Goal: Task Accomplishment & Management: Complete application form

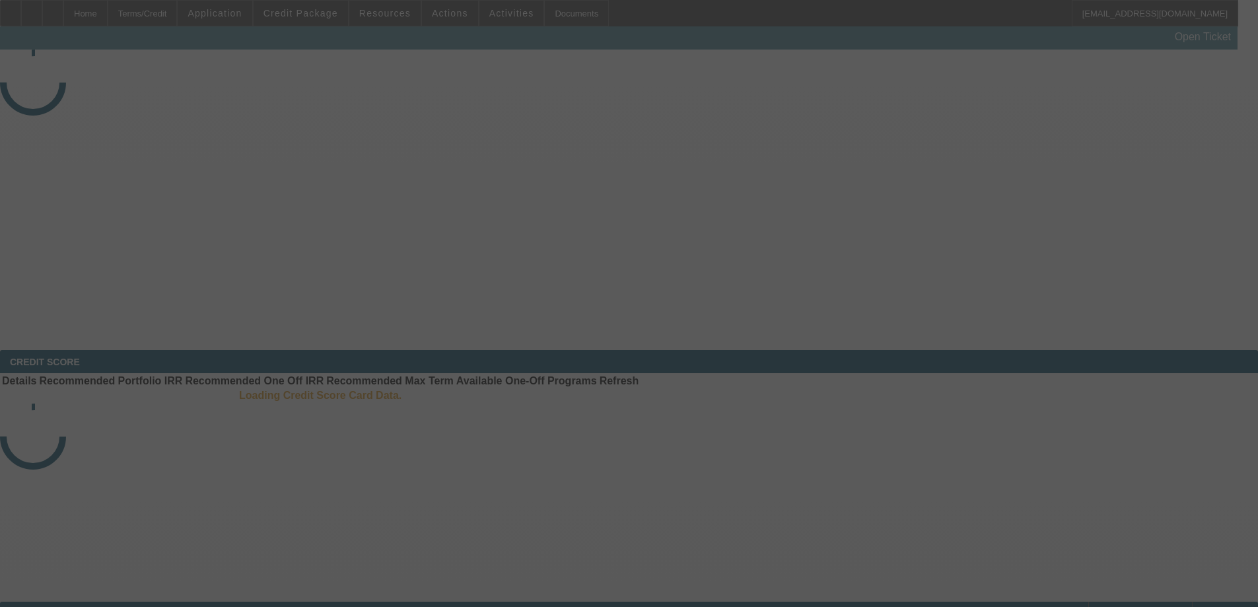
select select "3"
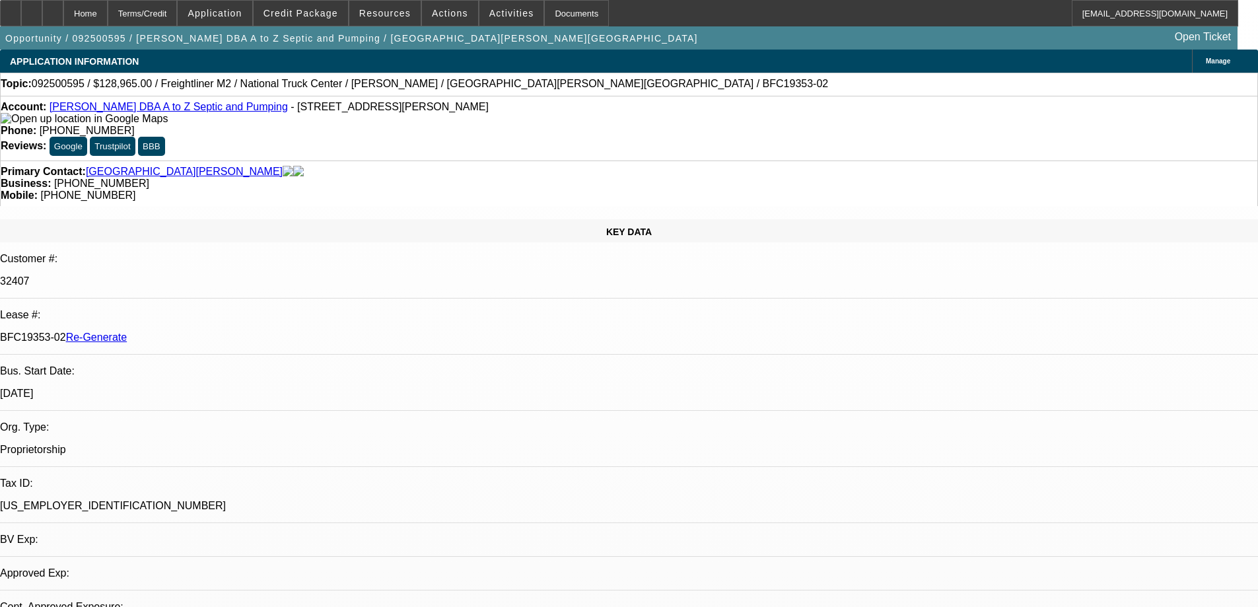
select select "0"
select select "6"
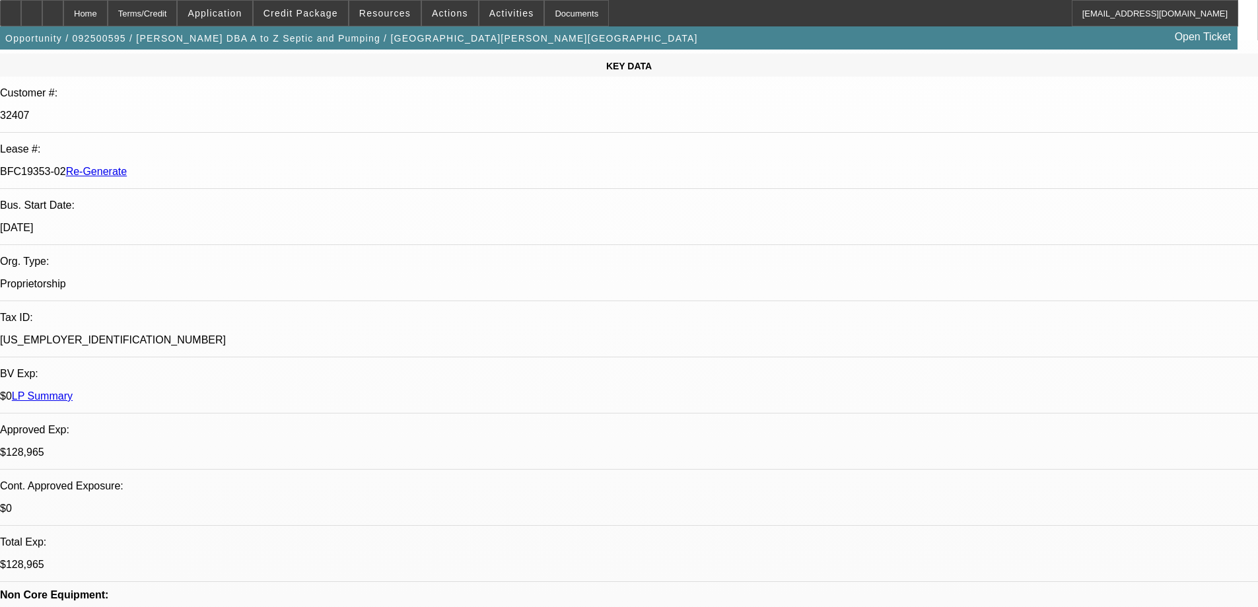
scroll to position [264, 0]
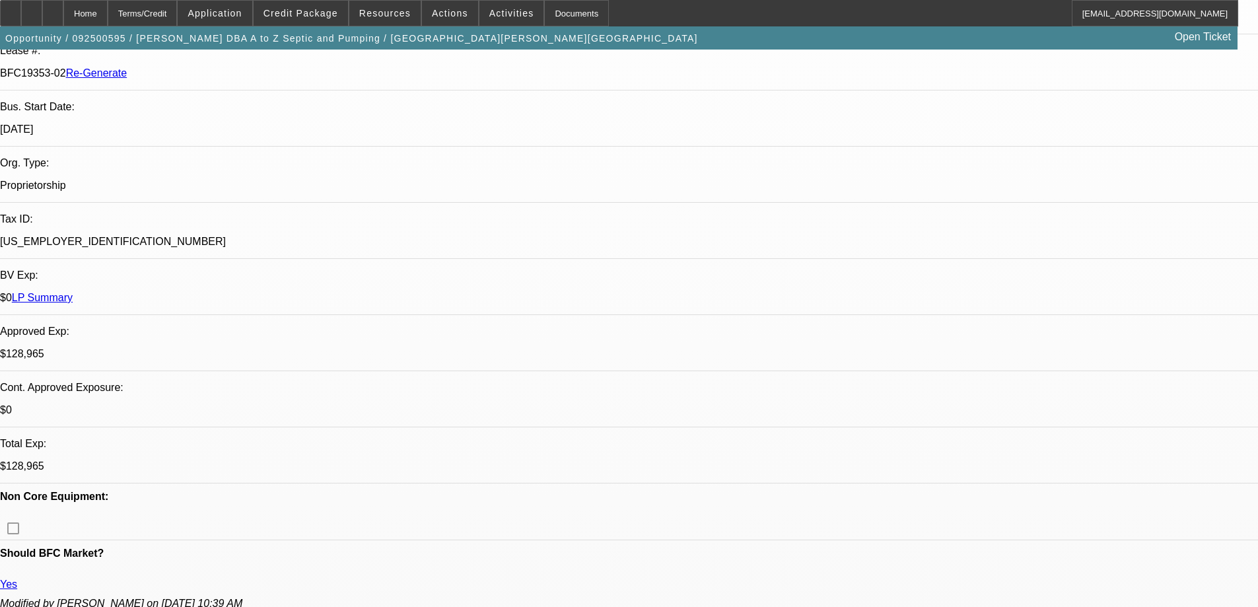
click at [557, 14] on div "Documents" at bounding box center [576, 13] width 65 height 26
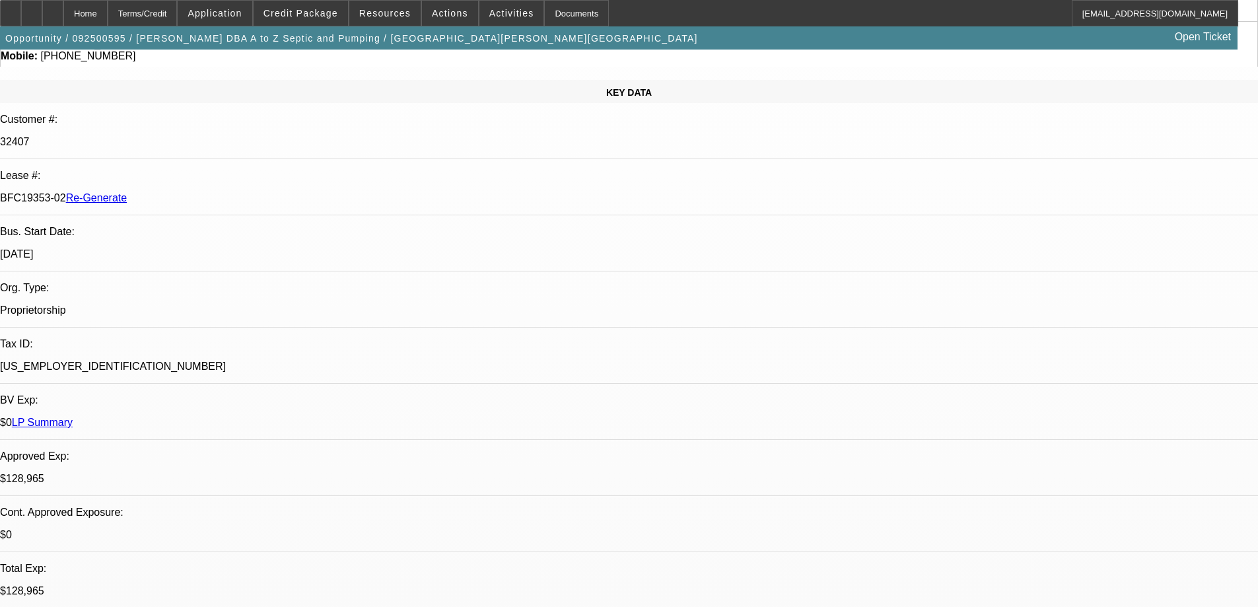
scroll to position [0, 0]
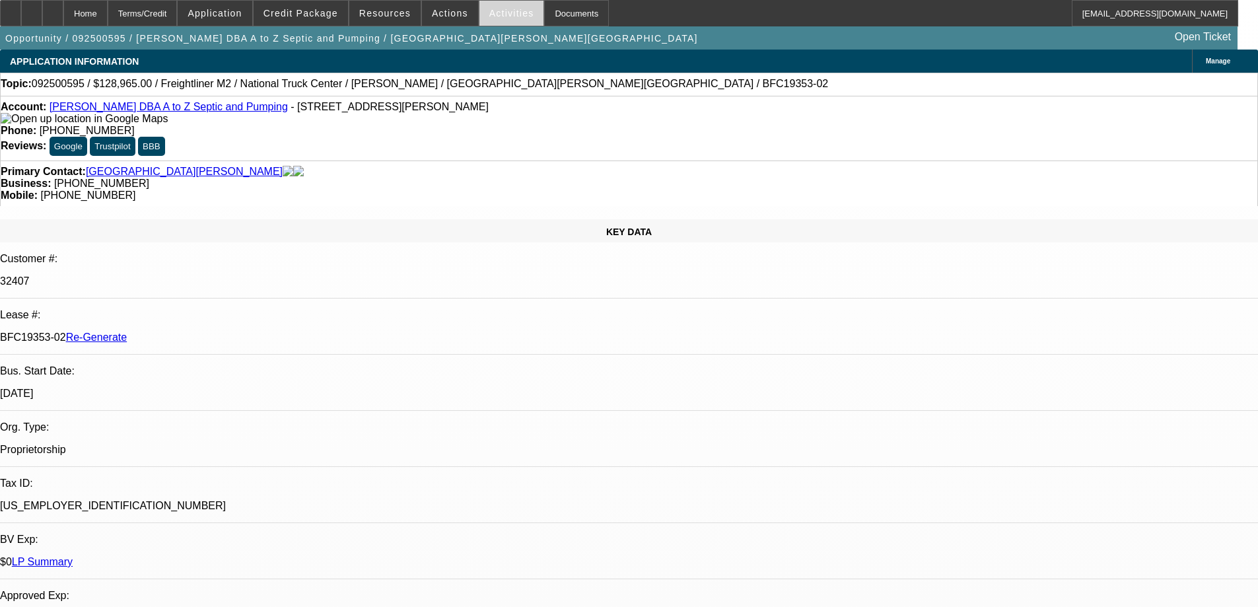
click at [489, 13] on span "Activities" at bounding box center [511, 13] width 45 height 11
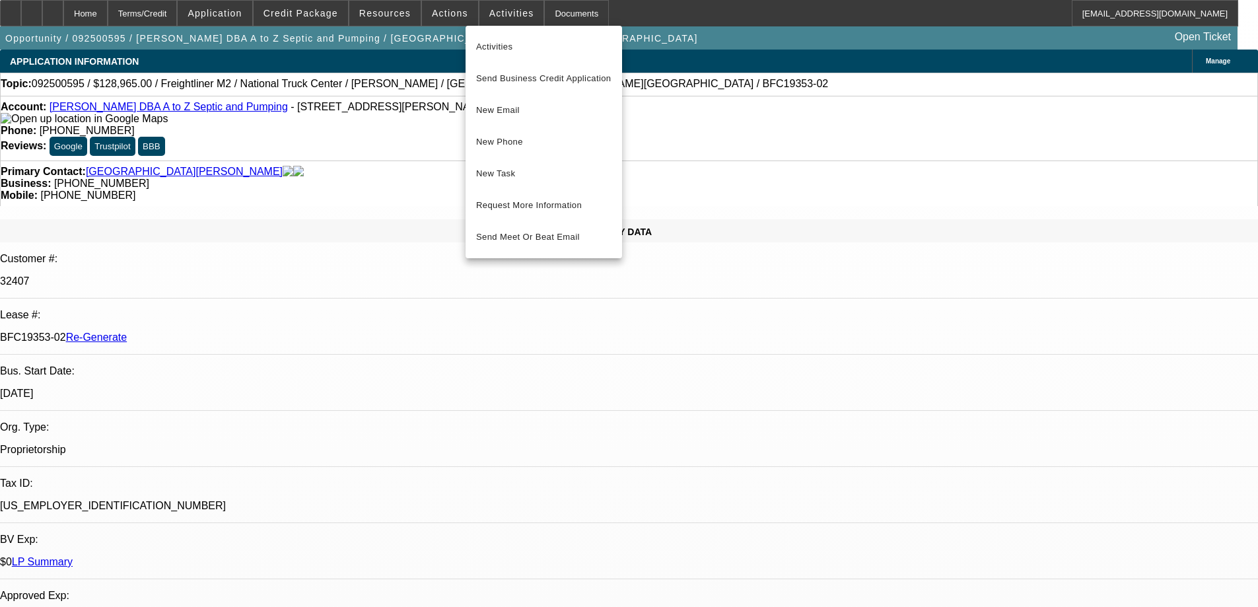
click at [501, 166] on span "New Task" at bounding box center [543, 174] width 135 height 16
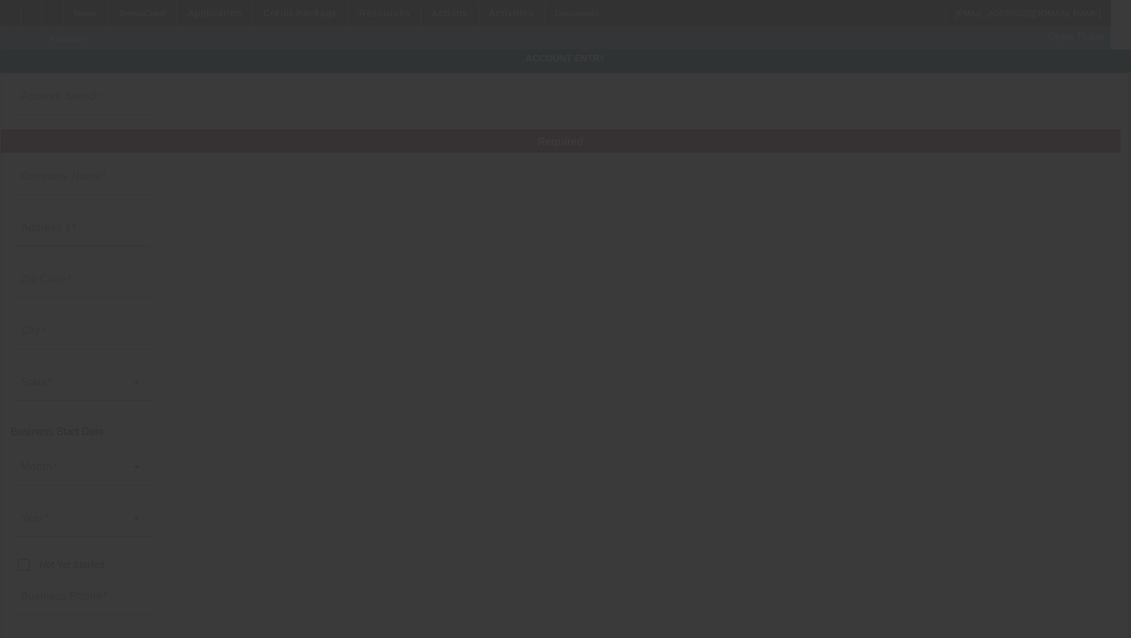
type input "[PERSON_NAME]"
type input "23 Powell Ave"
type input "45324"
type input "Fairborn"
type input "[PHONE_NUMBER]"
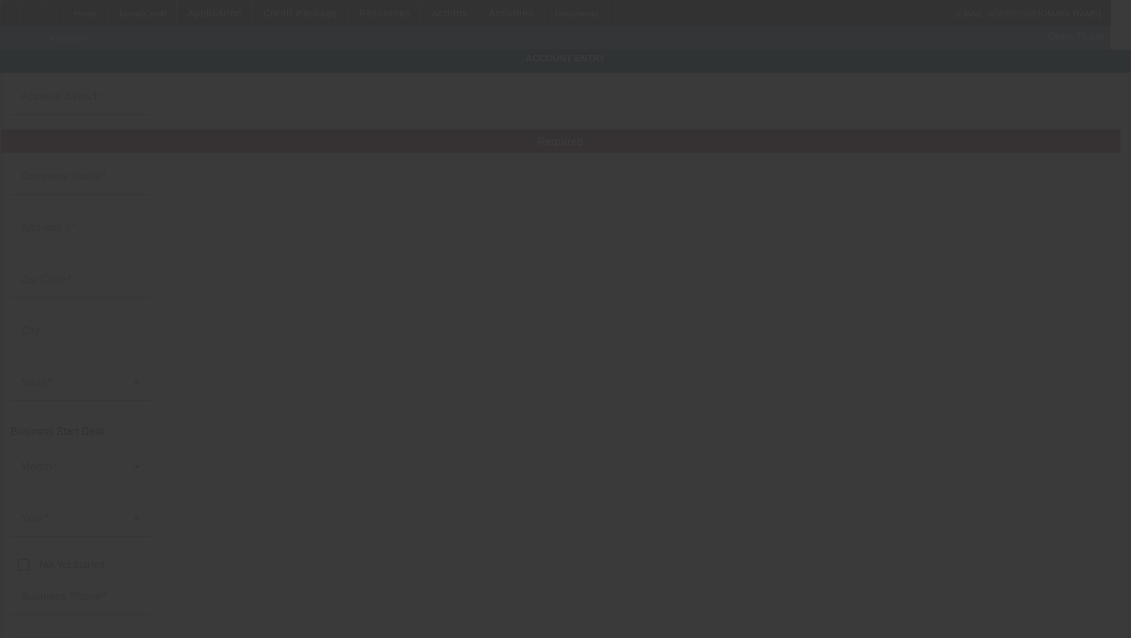
type input "A to Z Septic and Pumping"
type input "glenhenderson12@gmail.com"
type input "Greene"
type input "[US_EMPLOYER_IDENTIFICATION_NUMBER]"
type input "https://Atozseptic.Com"
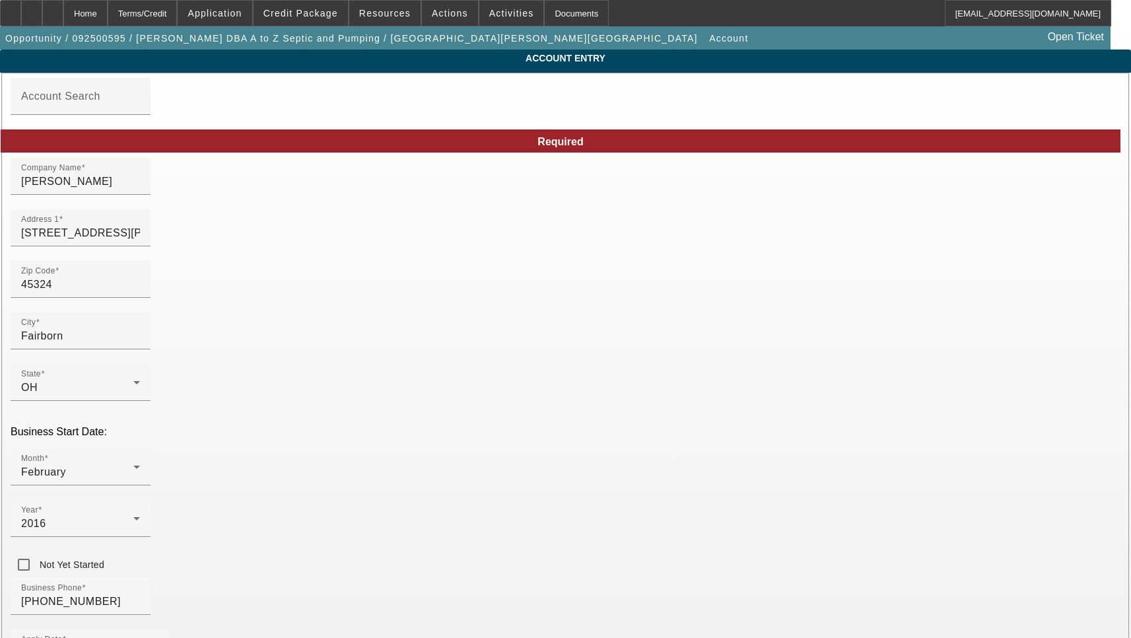
type input "9/26/2025"
click at [140, 239] on input "23 Powell Ave" at bounding box center [80, 233] width 119 height 16
paste input "nue"
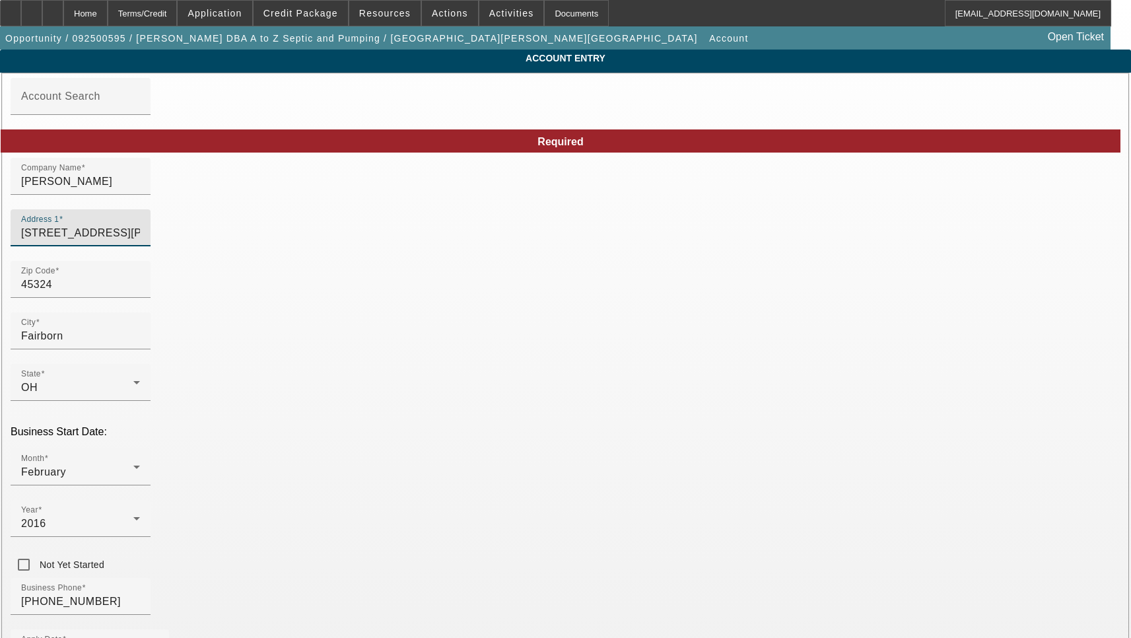
scroll to position [141, 0]
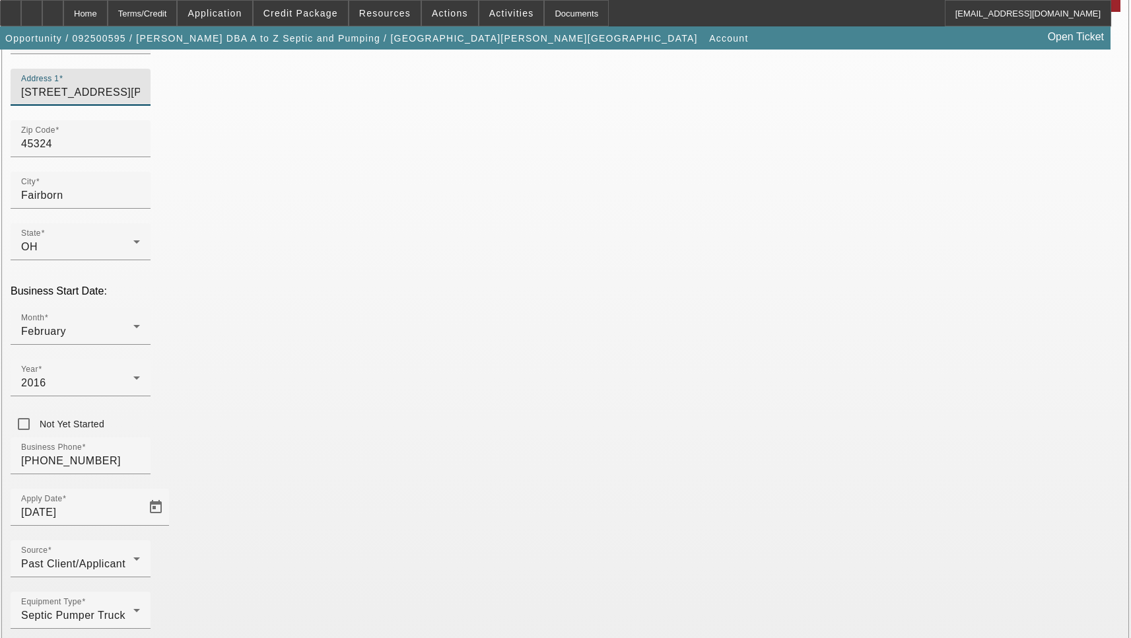
type input "23 Powell Avenue"
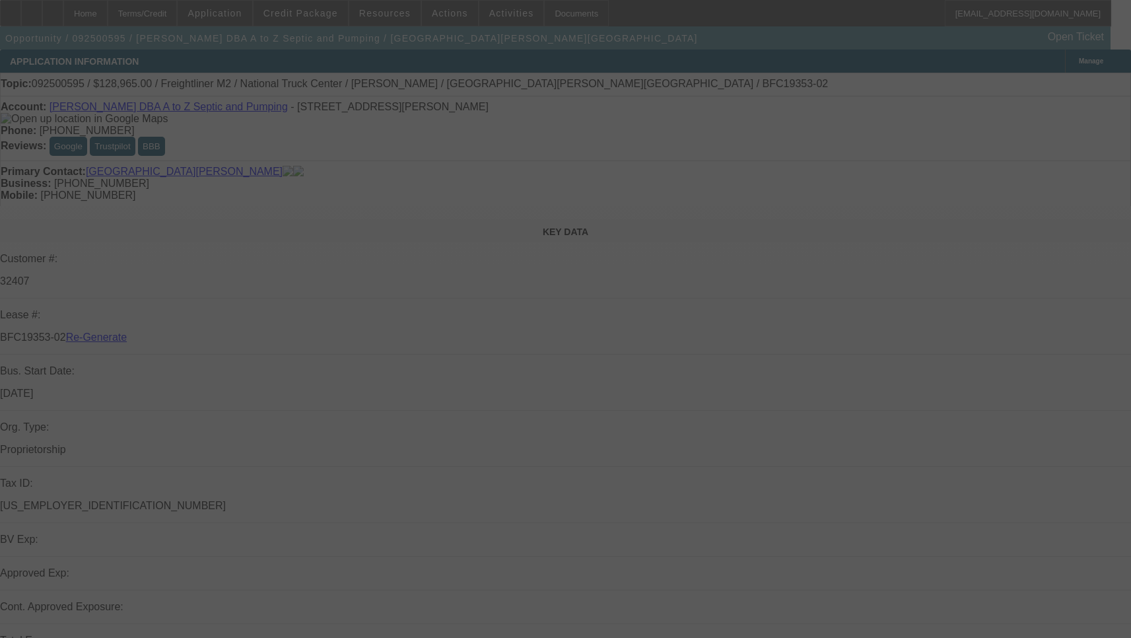
select select "3"
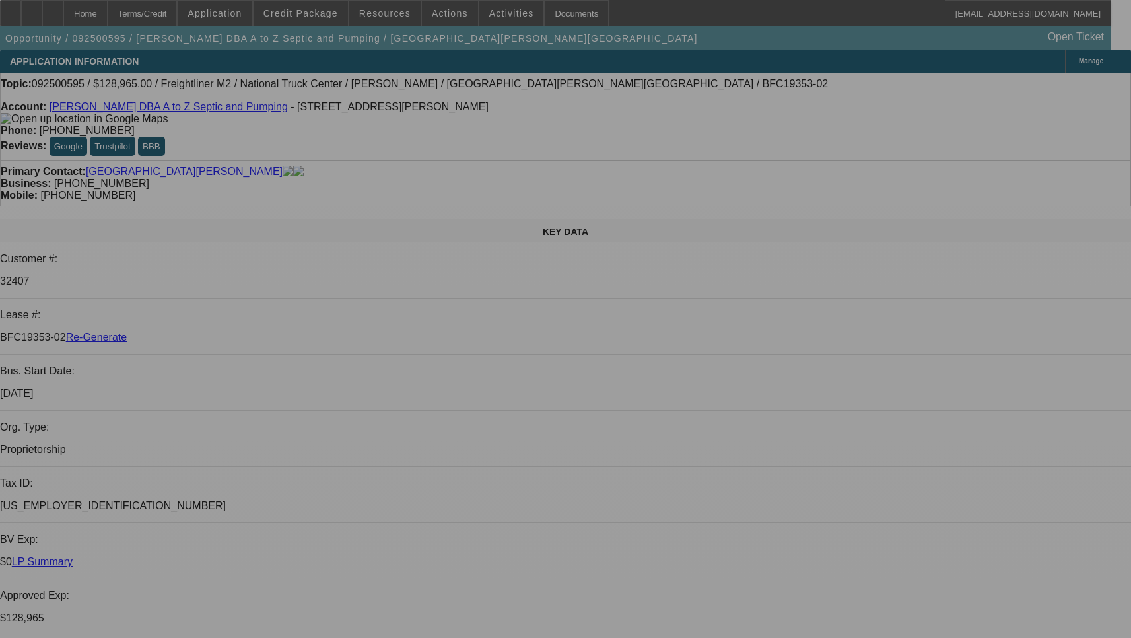
select select "0"
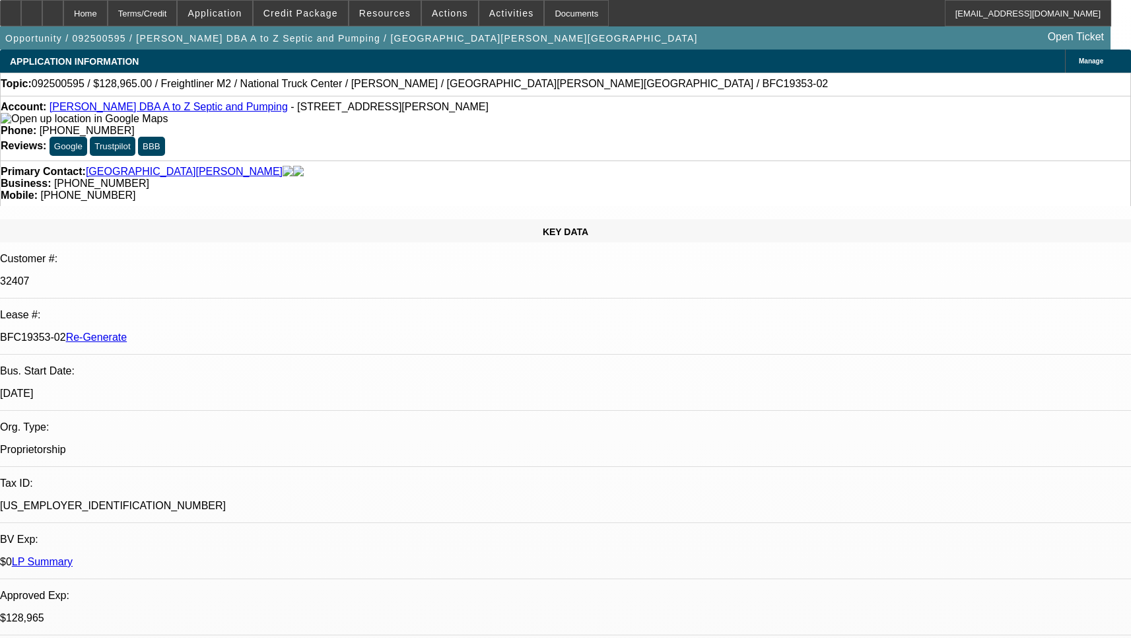
select select "0"
select select "6"
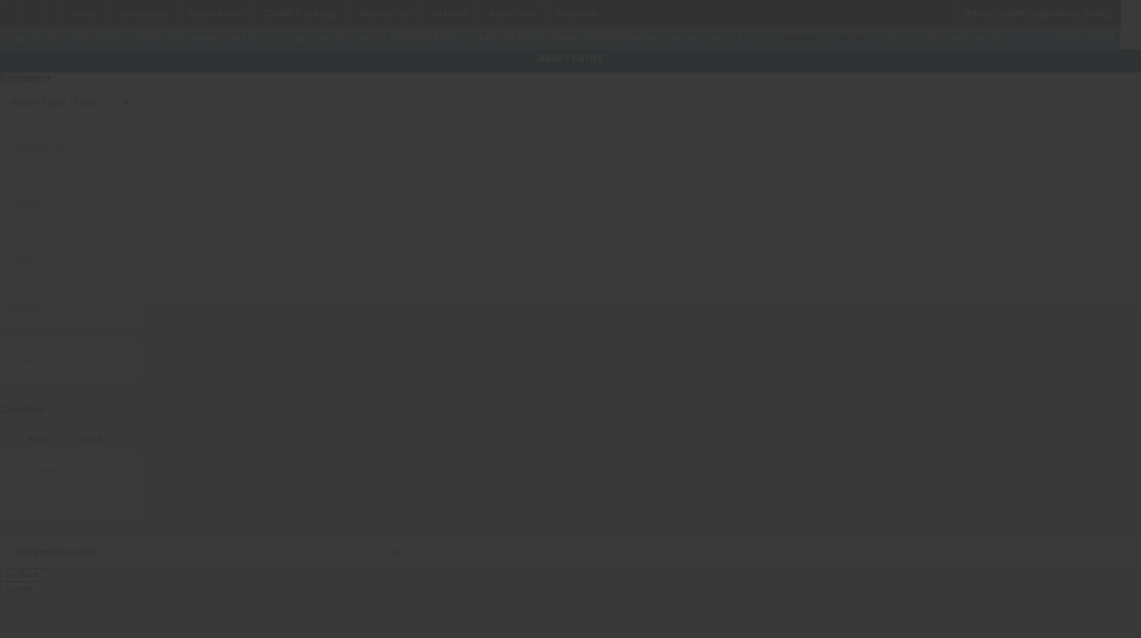
type input "3AKBCYCY2GDHK7184"
type input "Freightliner"
type input "M2"
radio input "true"
type textarea "New Spartan 420 Vacuum Pump (425 CFM) | 4000 Gallon Carbon Steel Tank"
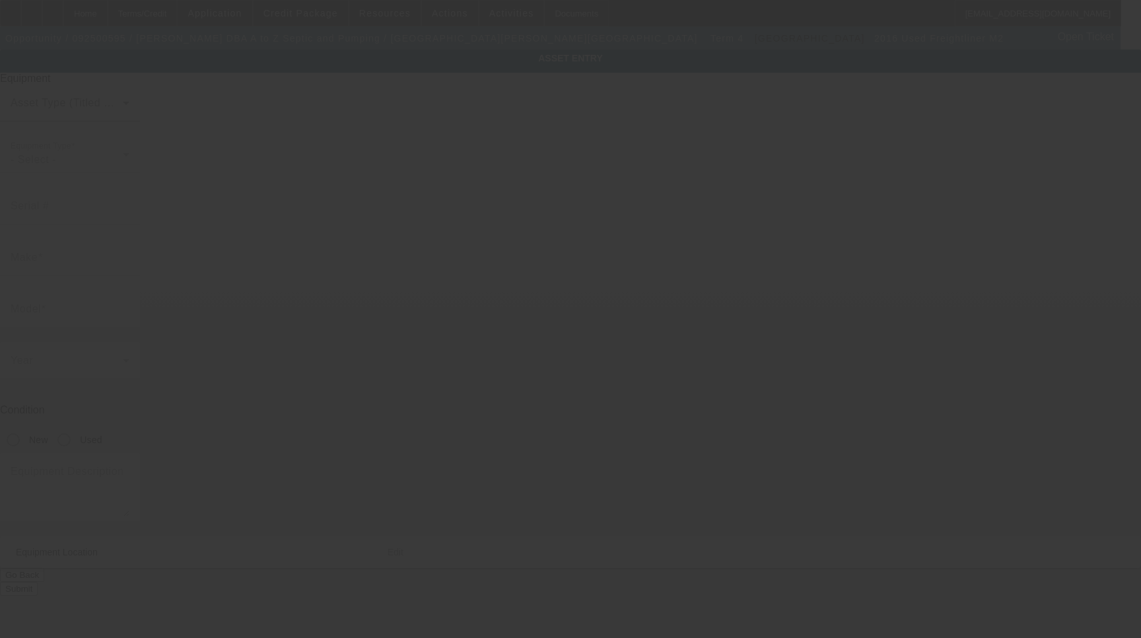
type input "23 Powell Ave"
type input "Fairborn"
type input "45324"
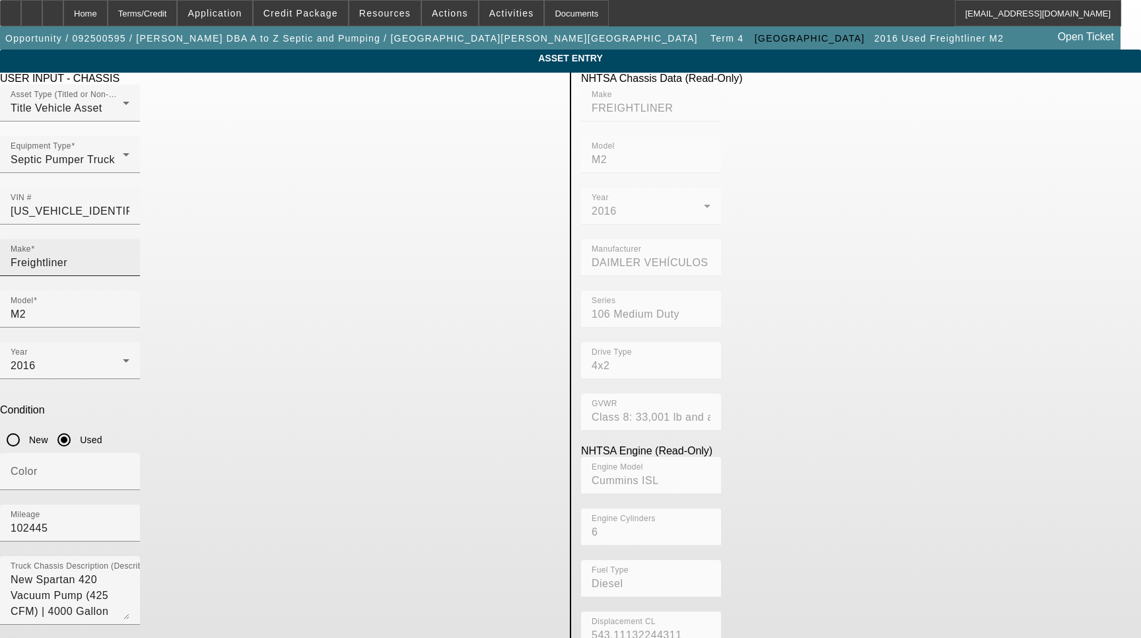
click at [129, 255] on input "Freightliner" at bounding box center [70, 263] width 119 height 16
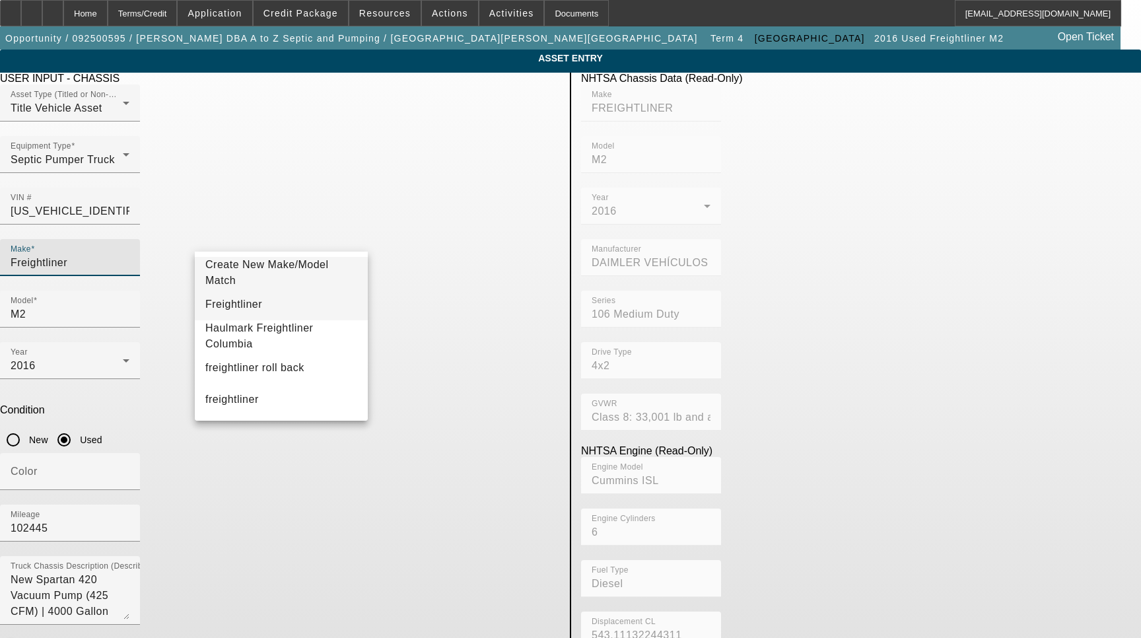
click at [259, 298] on mat-option "Freightliner" at bounding box center [281, 305] width 173 height 32
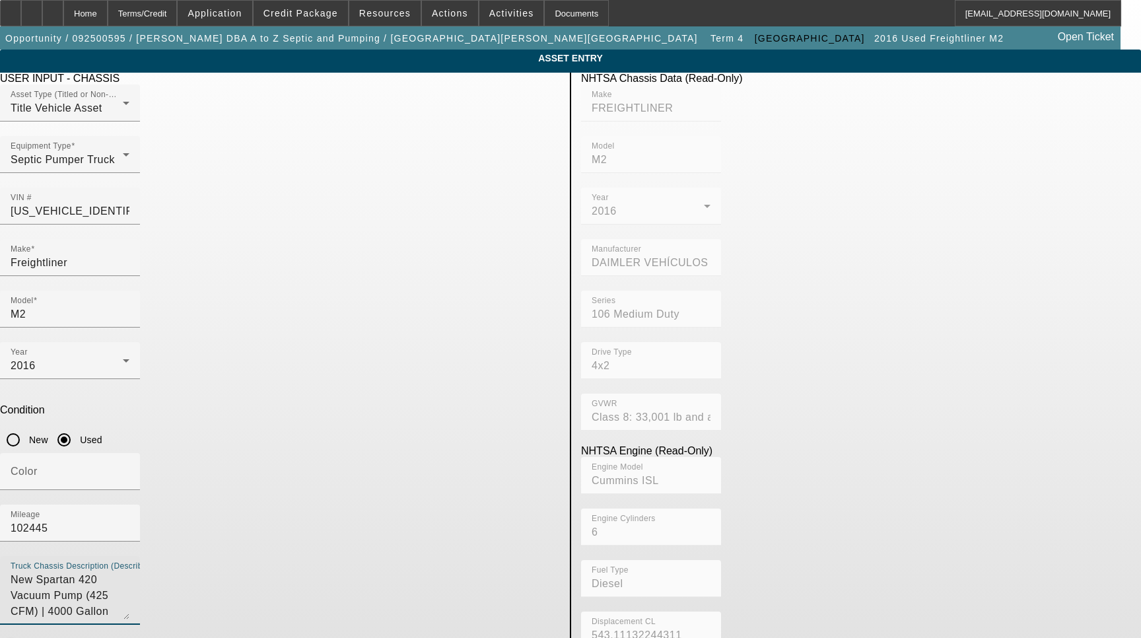
click at [129, 572] on textarea "New Spartan 420 Vacuum Pump (425 CFM) | 4000 Gallon Carbon Steel Tank" at bounding box center [70, 596] width 119 height 48
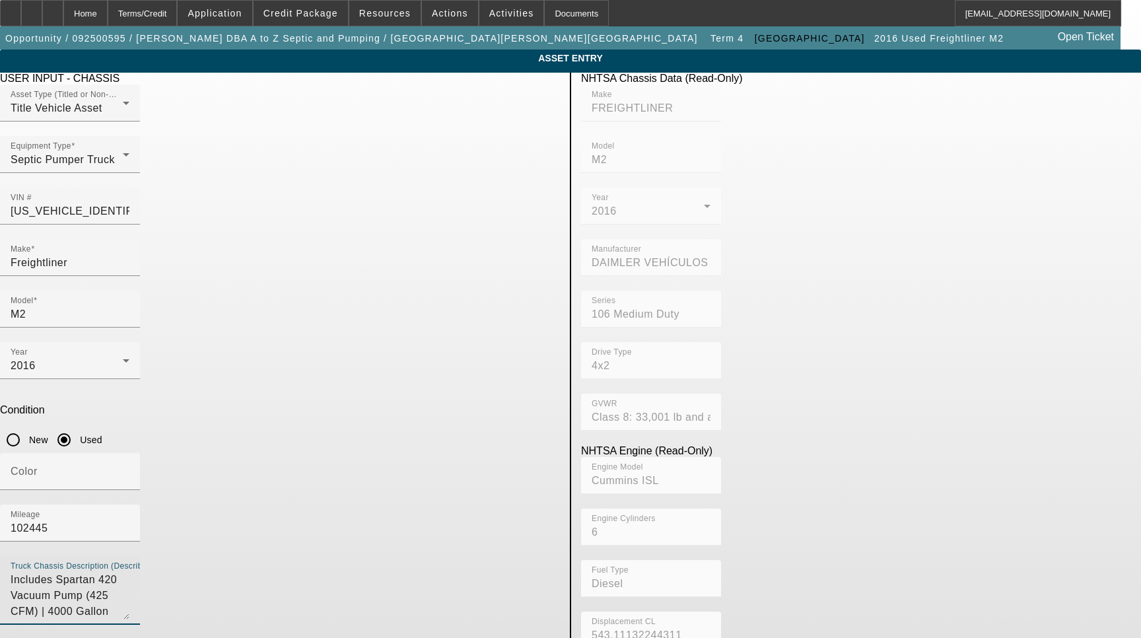
drag, startPoint x: 391, startPoint y: 393, endPoint x: 348, endPoint y: 393, distance: 42.9
click at [129, 572] on textarea "Includes Spartan 420 Vacuum Pump (425 CFM) | 4000 Gallon Carbon Steel Tank" at bounding box center [70, 596] width 119 height 48
drag, startPoint x: 238, startPoint y: 395, endPoint x: 158, endPoint y: 397, distance: 79.9
click at [158, 396] on app-asset-collateral-manage "ASSET ENTRY Delete asset USER INPUT - CHASSIS Asset Type (Titled or Non-Titled)…" at bounding box center [570, 416] width 1141 height 732
click at [129, 572] on textarea "with: Spartan 420 Vacuum Pump with| 4000 Gallon Carbon Steel Tank" at bounding box center [70, 596] width 119 height 48
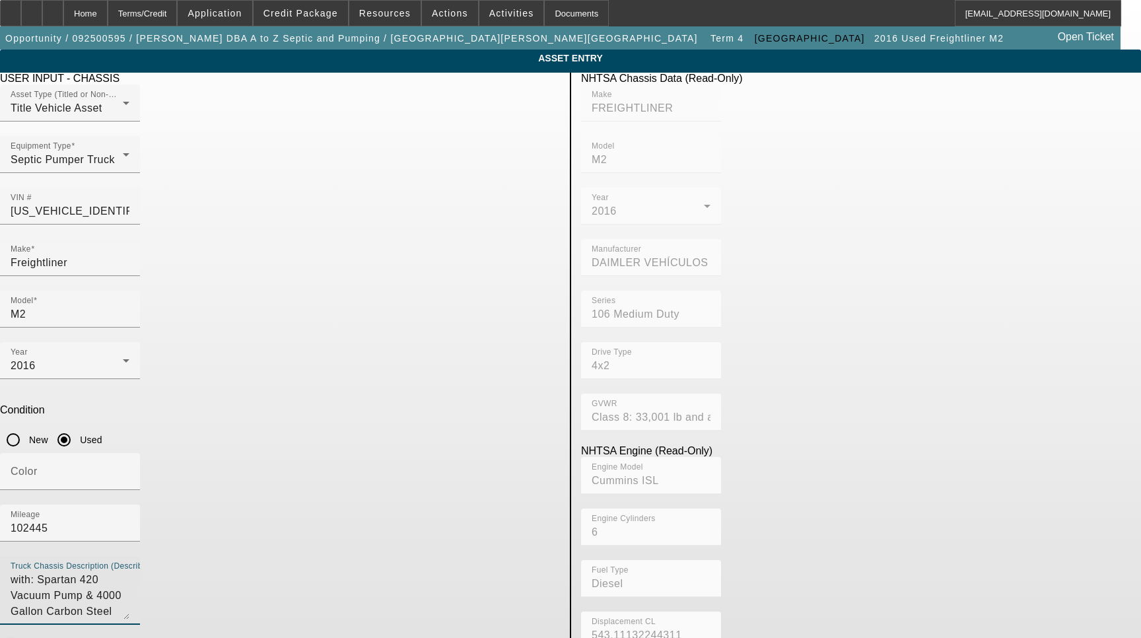
click at [129, 572] on textarea "with: Spartan 420 Vacuum Pump & 4000 Gallon Carbon Steel Tank" at bounding box center [70, 596] width 119 height 48
type textarea "with: Spartan 420 Vacuum Pump & 4000 Gallon Carbon Steel Tank includes all opti…"
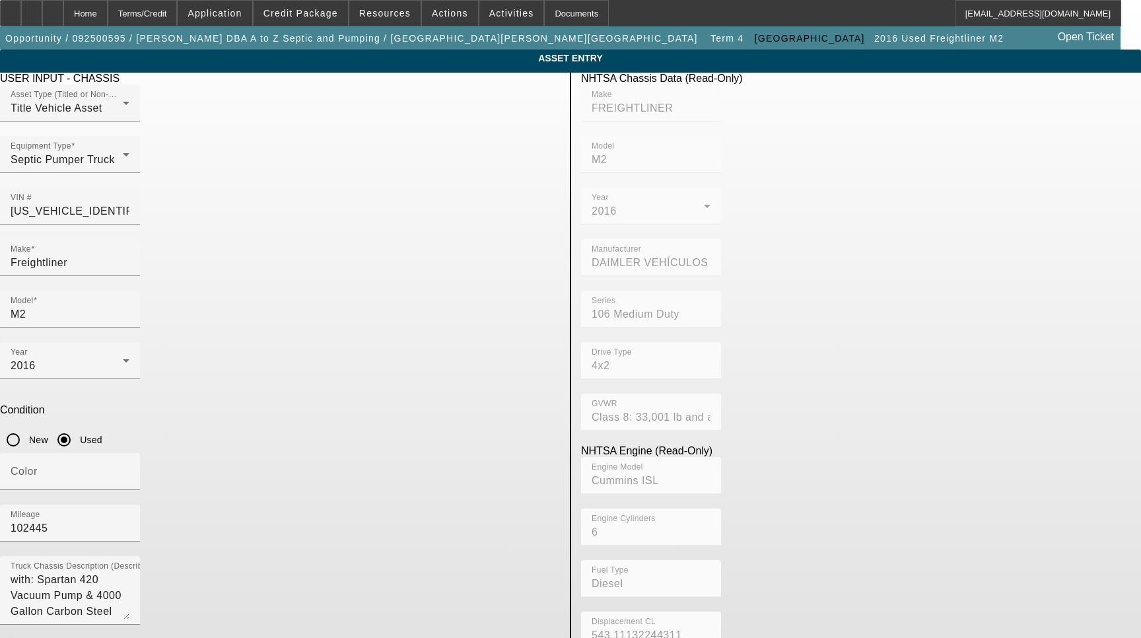
paste input "nue"
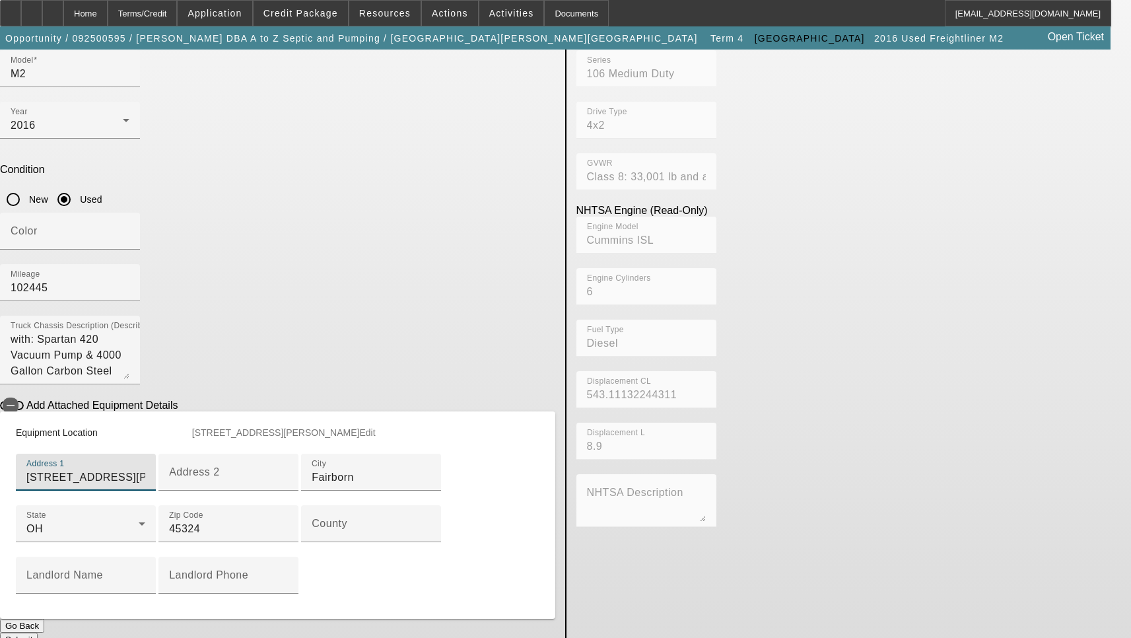
scroll to position [264, 0]
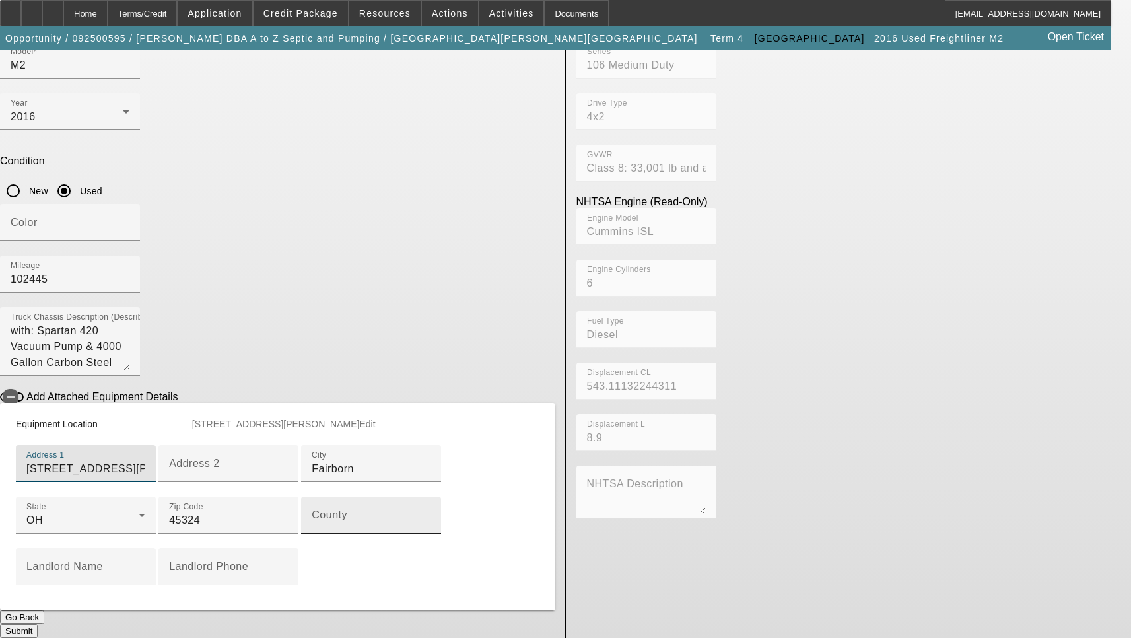
type input "23 Powell Avenue"
click at [340, 528] on input "County" at bounding box center [371, 520] width 119 height 16
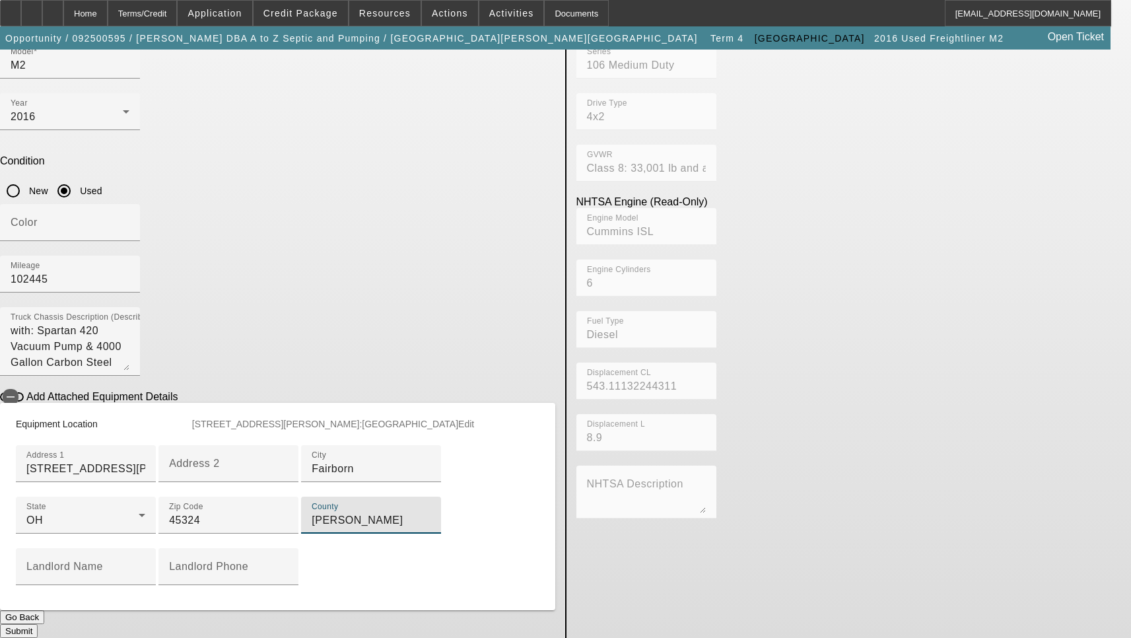
scroll to position [388, 0]
type input "Greene"
click at [38, 624] on button "Submit" at bounding box center [19, 631] width 38 height 14
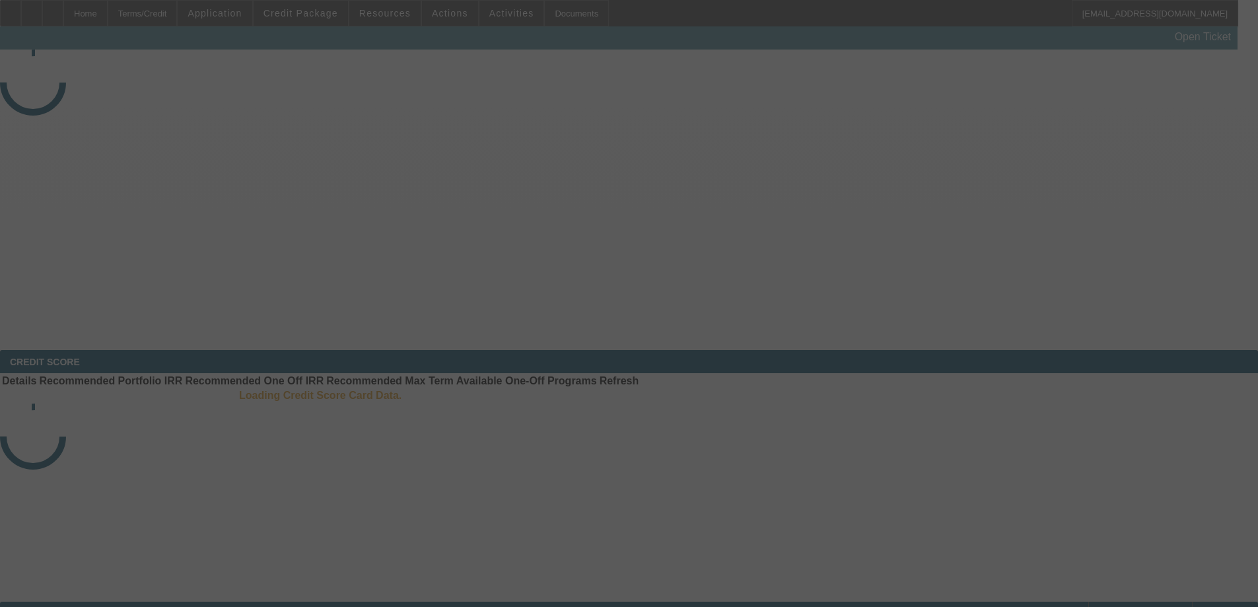
select select "4"
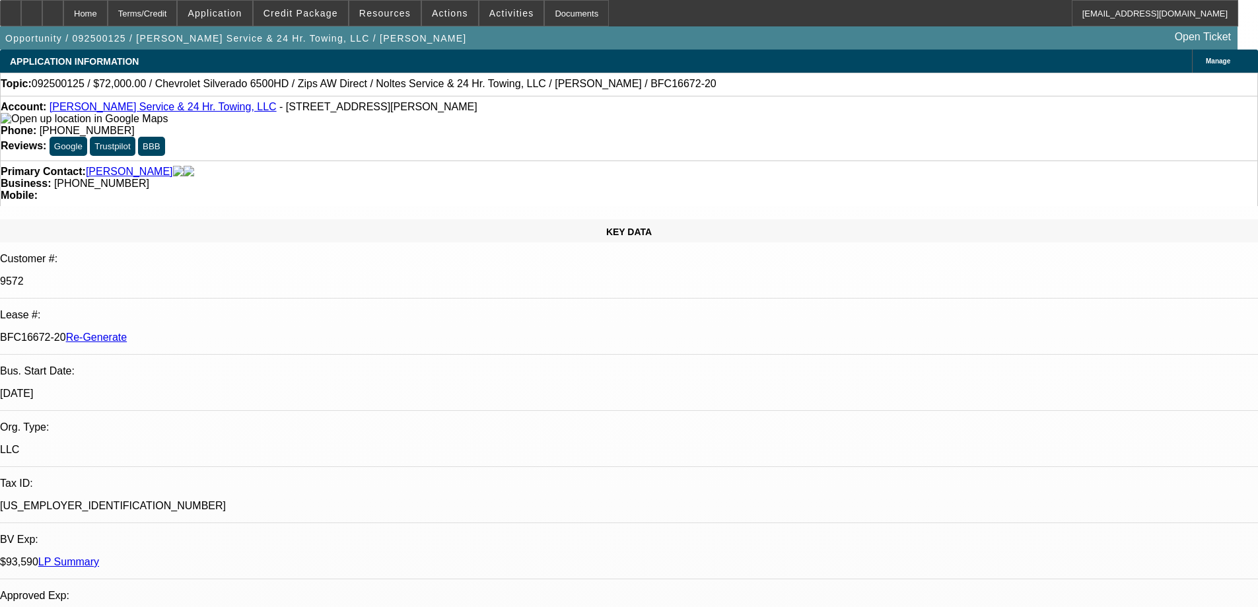
select select "0"
select select "2"
select select "0"
select select "6"
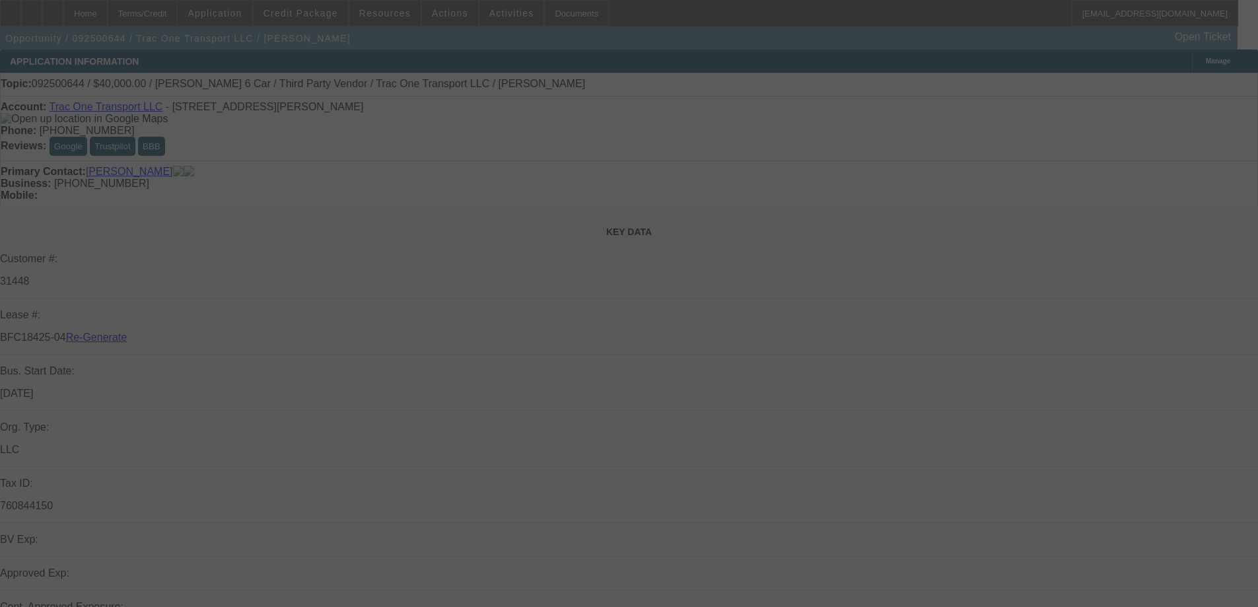
select select "3"
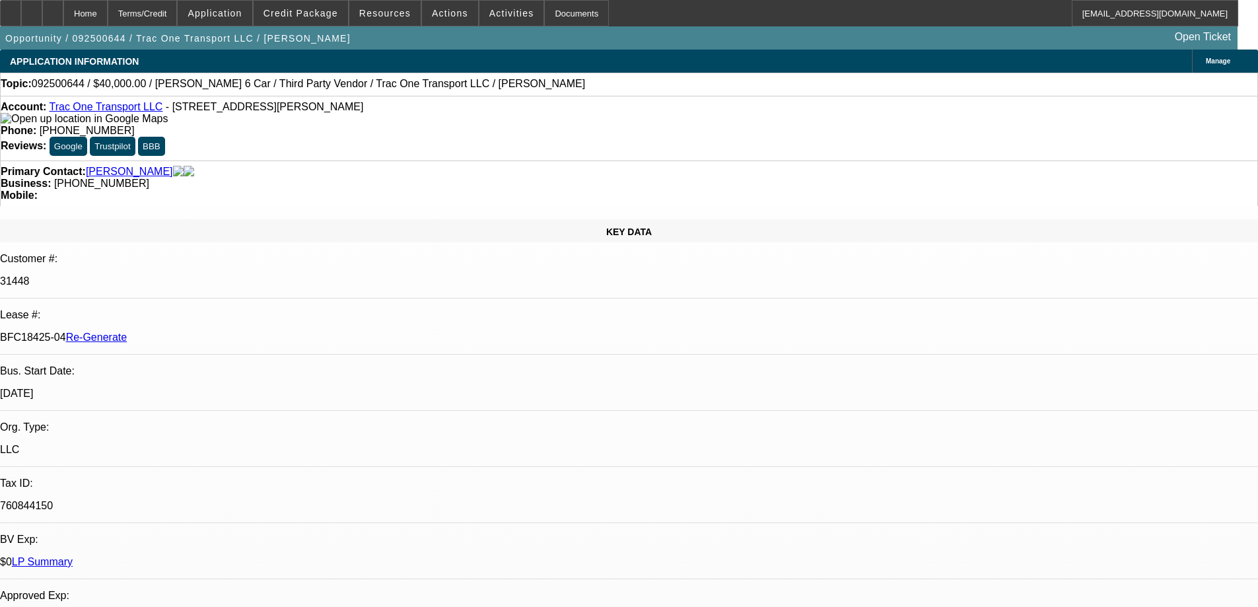
select select "0"
select select "3"
select select "0"
select select "6"
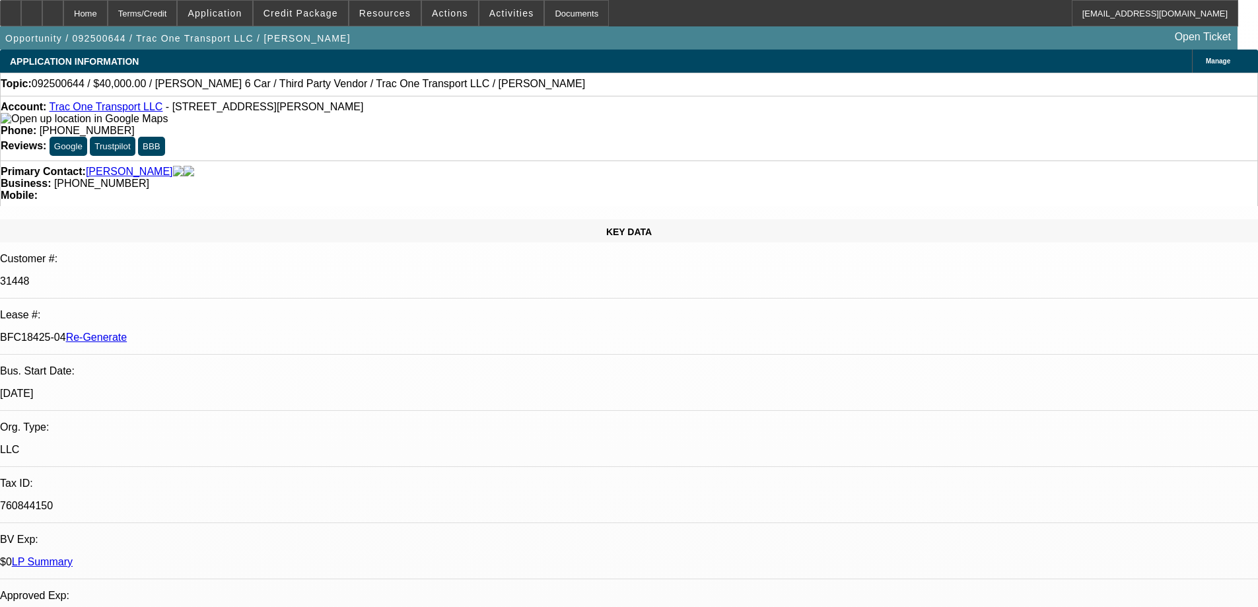
click at [382, 10] on span "Resources" at bounding box center [384, 13] width 51 height 11
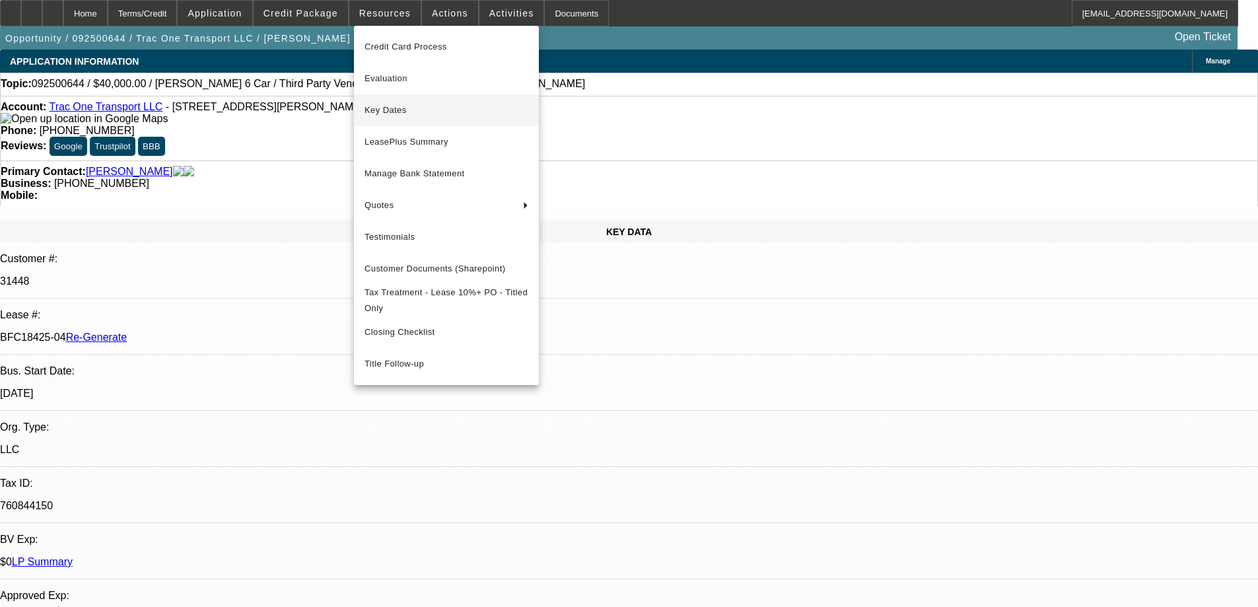
click at [390, 107] on span "Key Dates" at bounding box center [446, 110] width 164 height 16
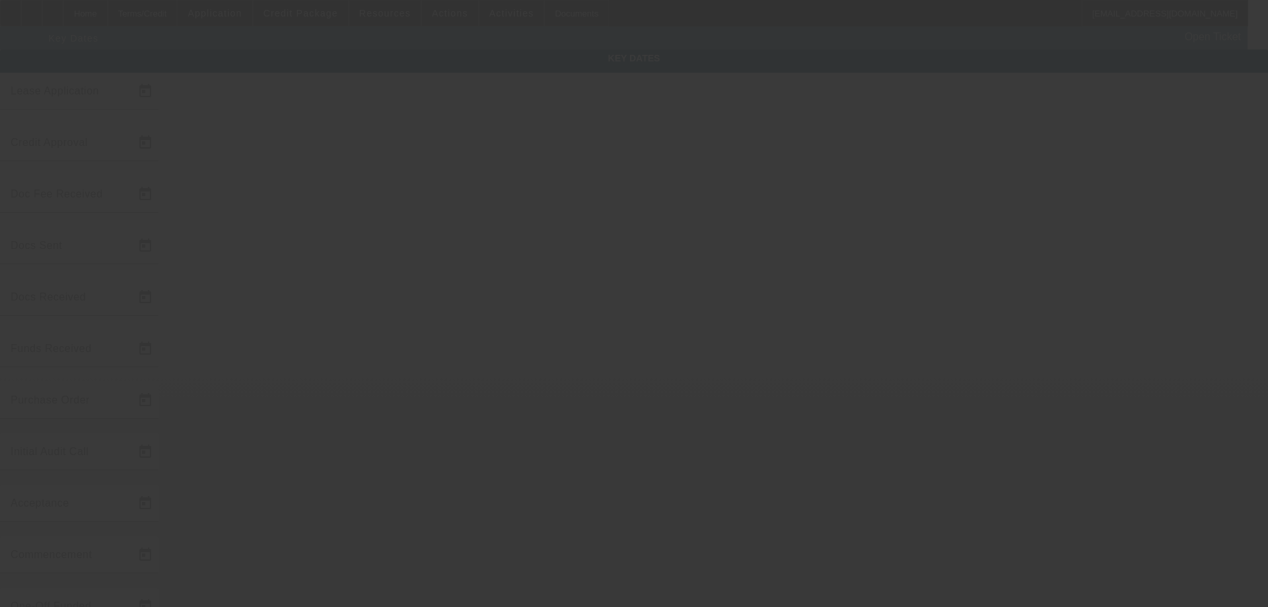
type input "[DATE]"
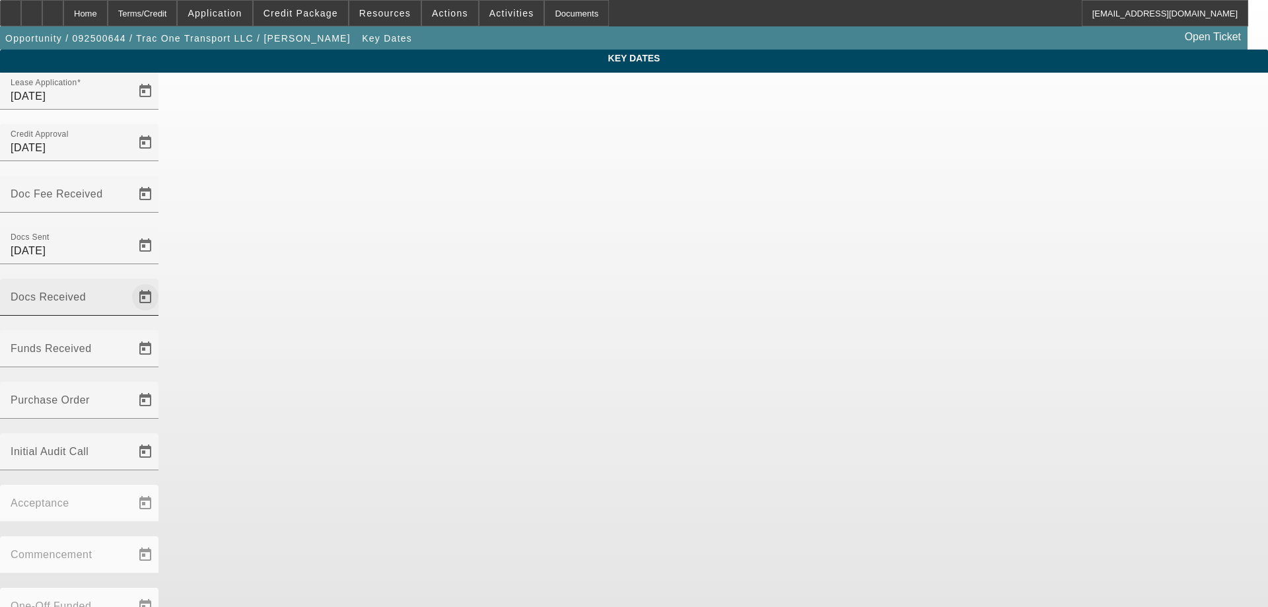
click at [161, 281] on span "Open calendar" at bounding box center [145, 297] width 32 height 32
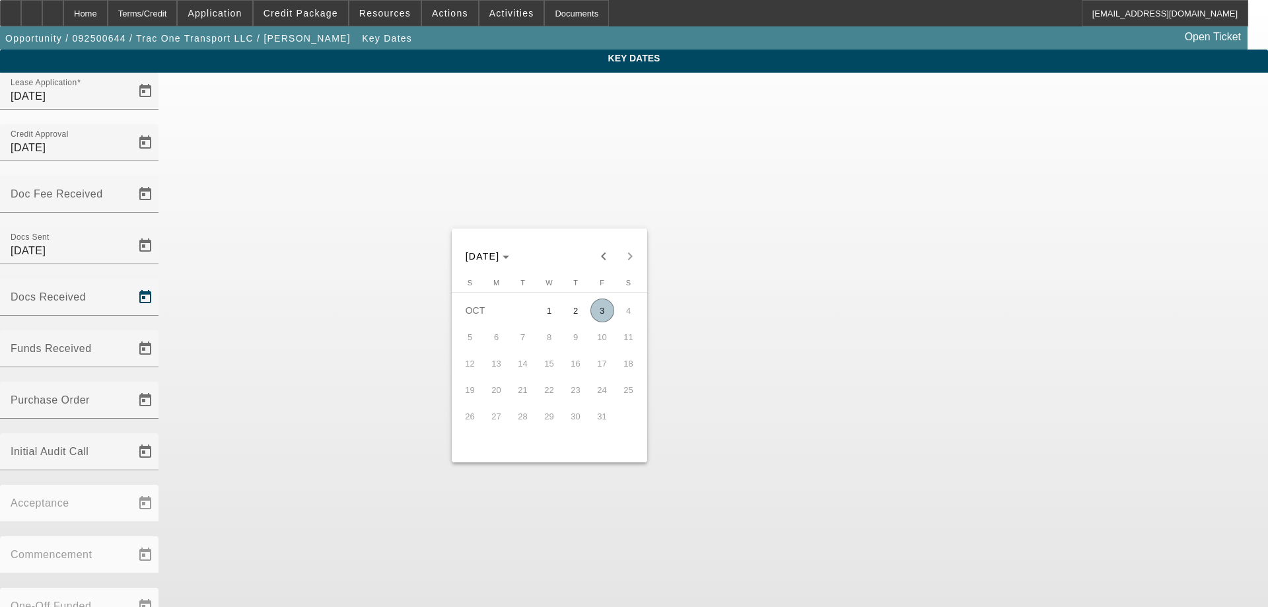
click at [599, 314] on span "3" at bounding box center [602, 310] width 24 height 24
type input "[DATE]"
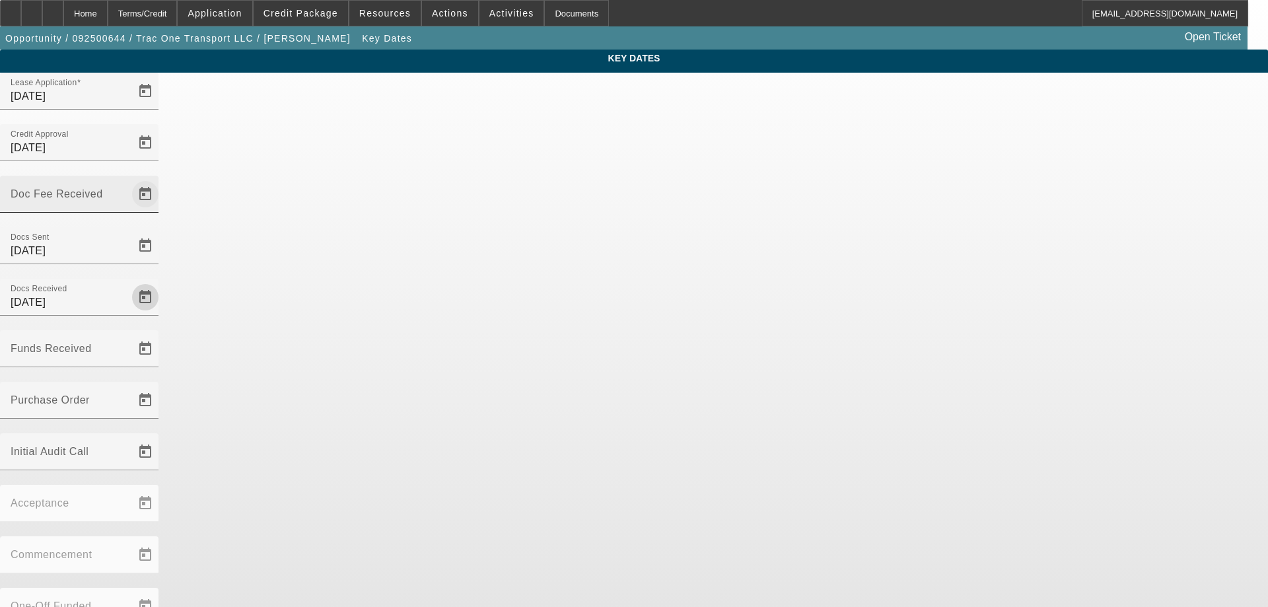
click at [161, 178] on span "Open calendar" at bounding box center [145, 194] width 32 height 32
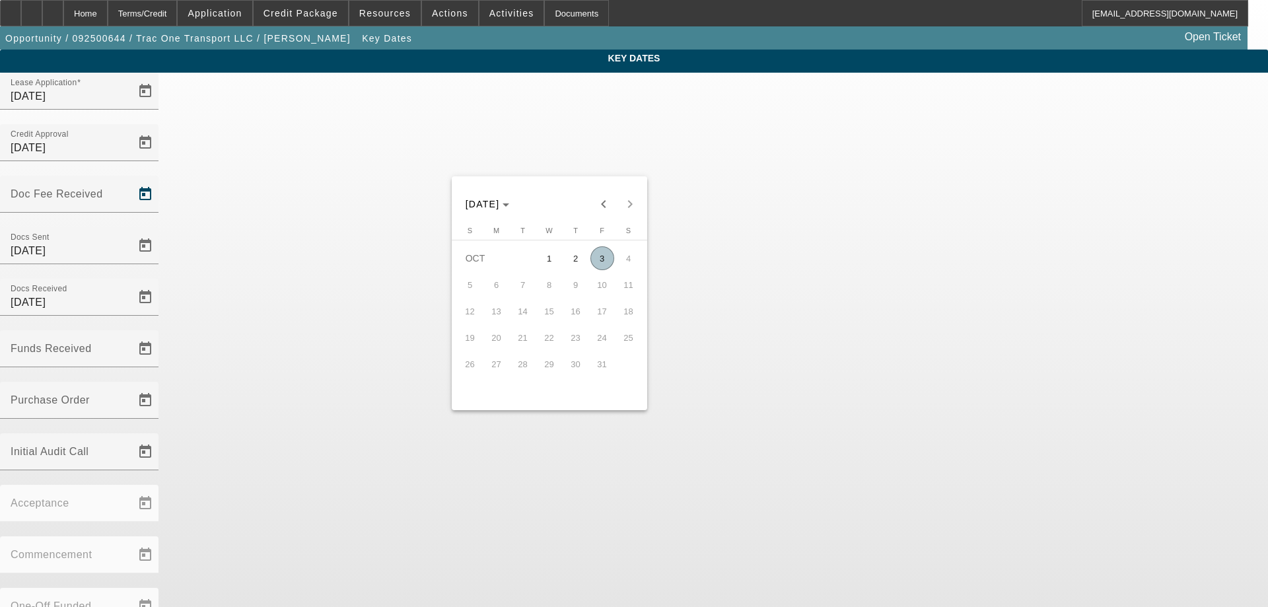
click at [596, 261] on span "3" at bounding box center [602, 258] width 24 height 24
type input "[DATE]"
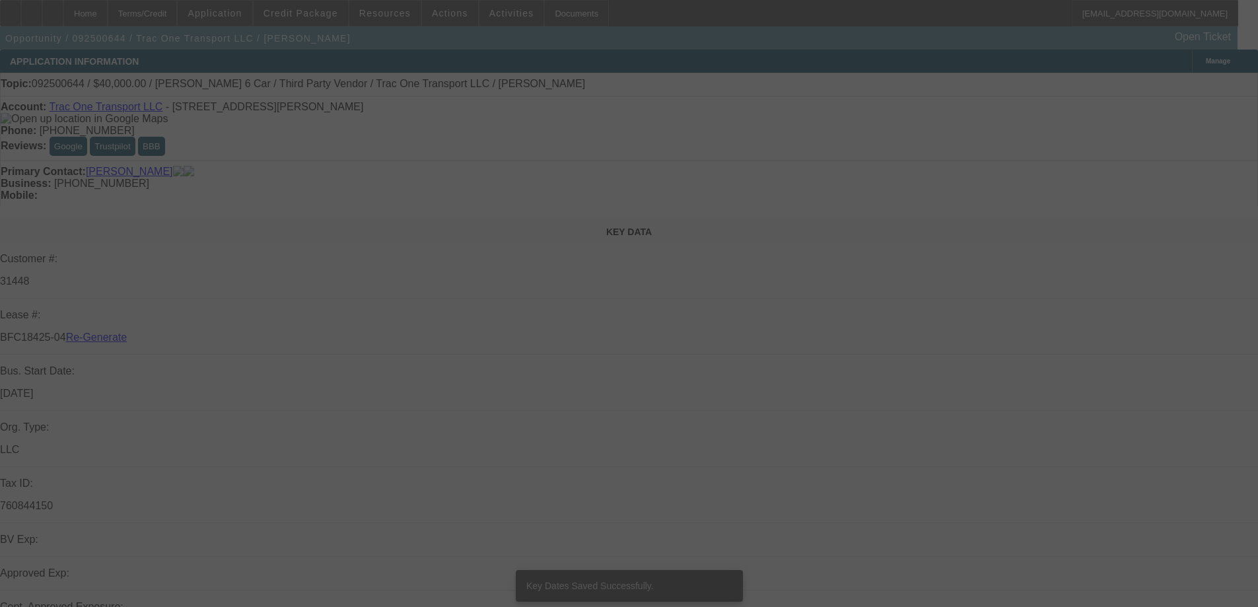
select select "3"
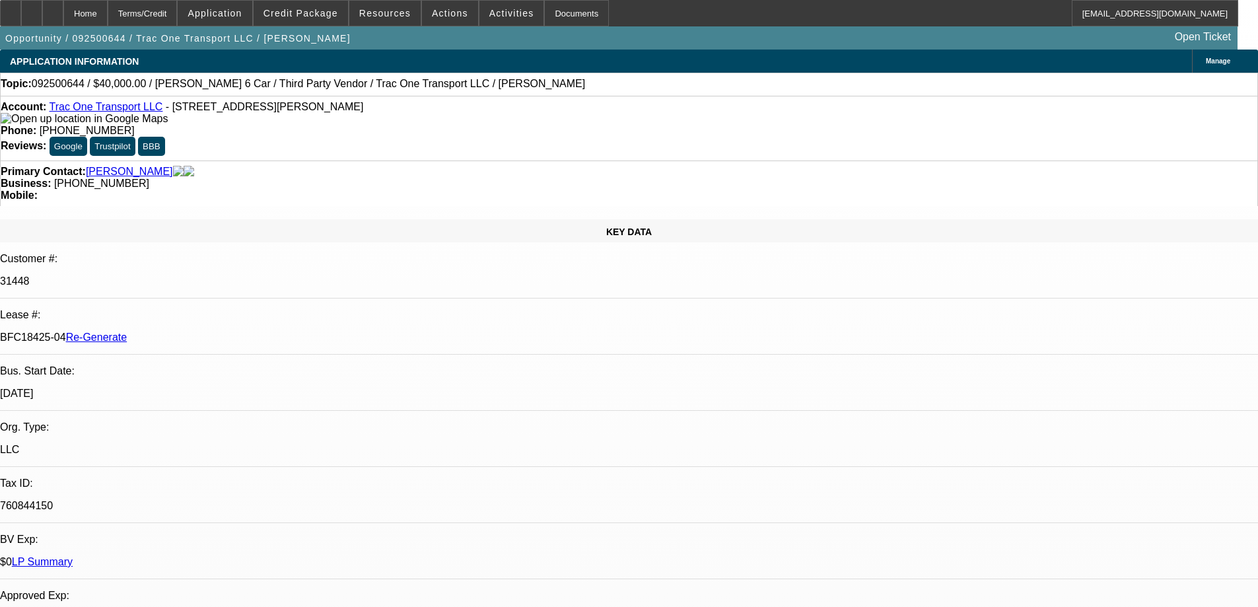
select select "0"
select select "3"
select select "0"
select select "6"
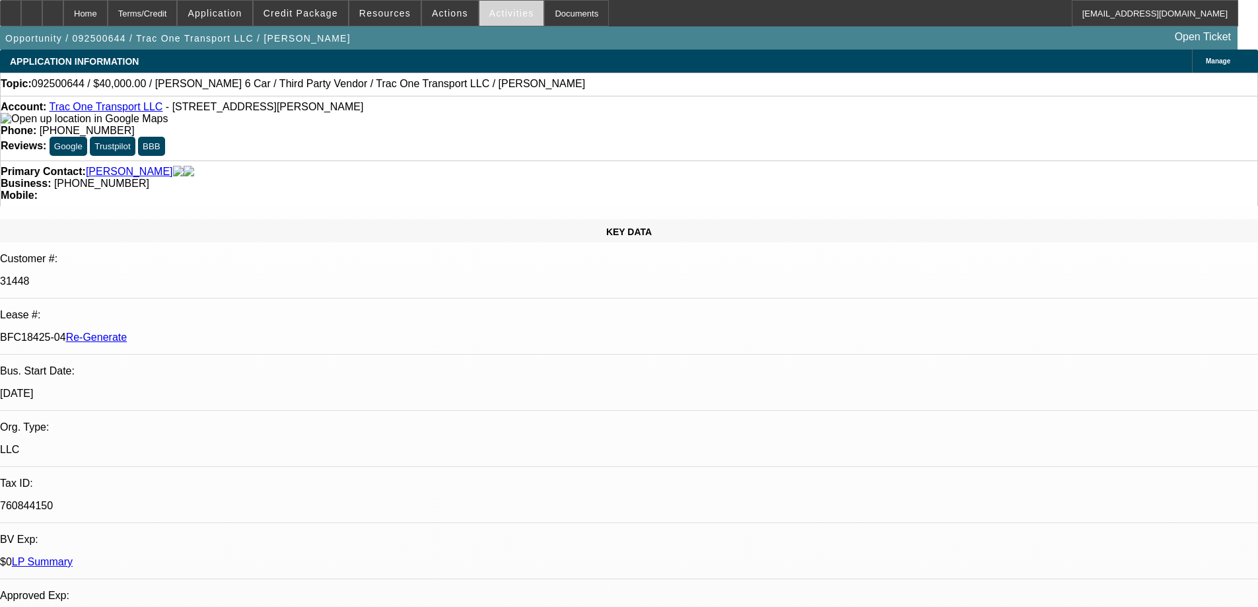
click at [497, 10] on span "Activities" at bounding box center [511, 13] width 45 height 11
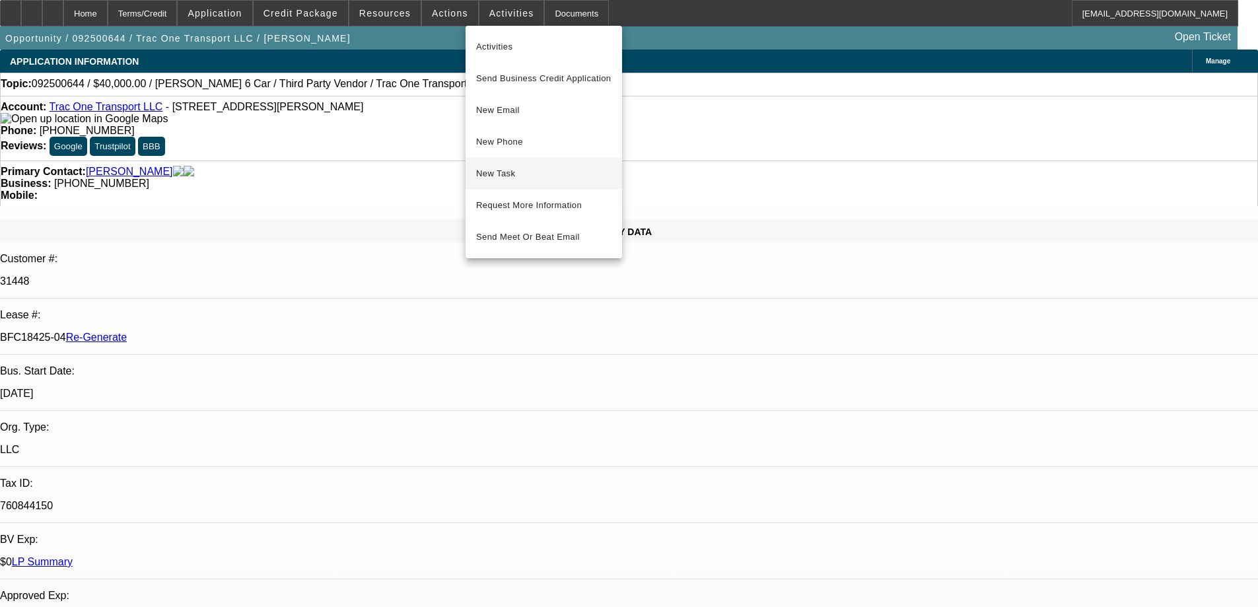
click at [506, 181] on span "New Task" at bounding box center [543, 174] width 135 height 16
